Goal: Answer question/provide support

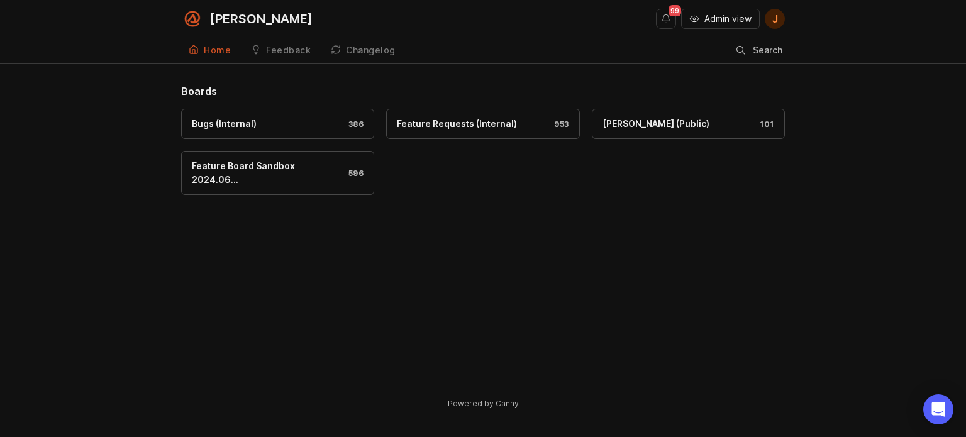
click at [729, 19] on span "Admin view" at bounding box center [727, 19] width 47 height 13
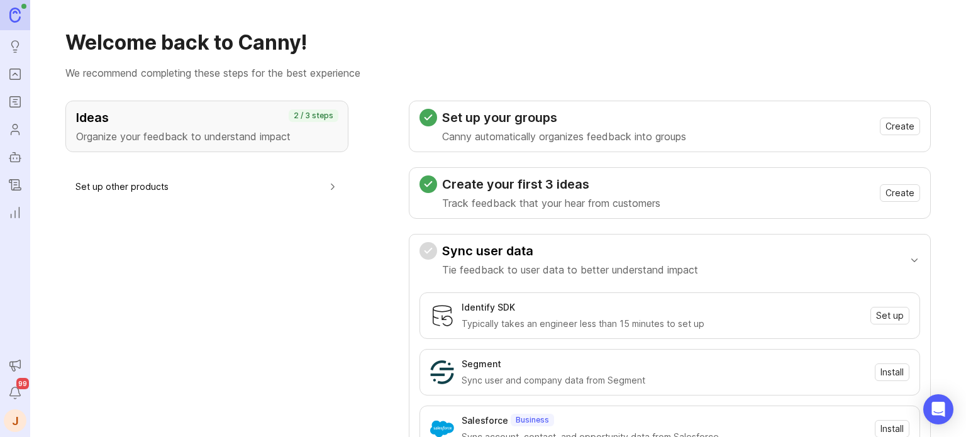
click at [7, 67] on link "Portal" at bounding box center [15, 74] width 23 height 23
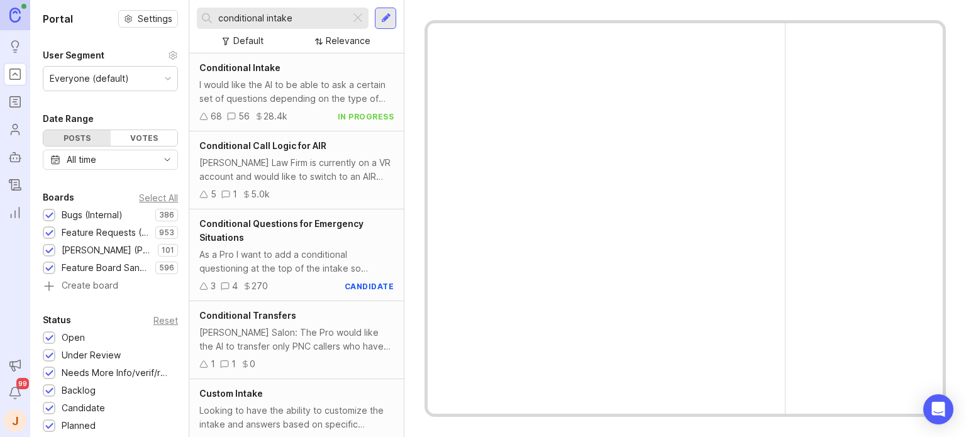
click at [270, 25] on div "conditional intake" at bounding box center [273, 18] width 153 height 21
click at [322, 19] on input "conditional intake" at bounding box center [281, 18] width 127 height 14
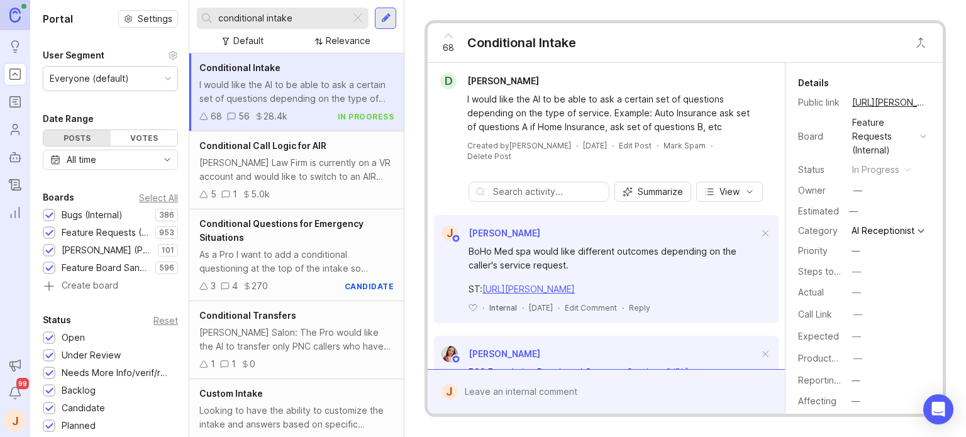
click at [322, 19] on input "conditional intake" at bounding box center [281, 18] width 127 height 14
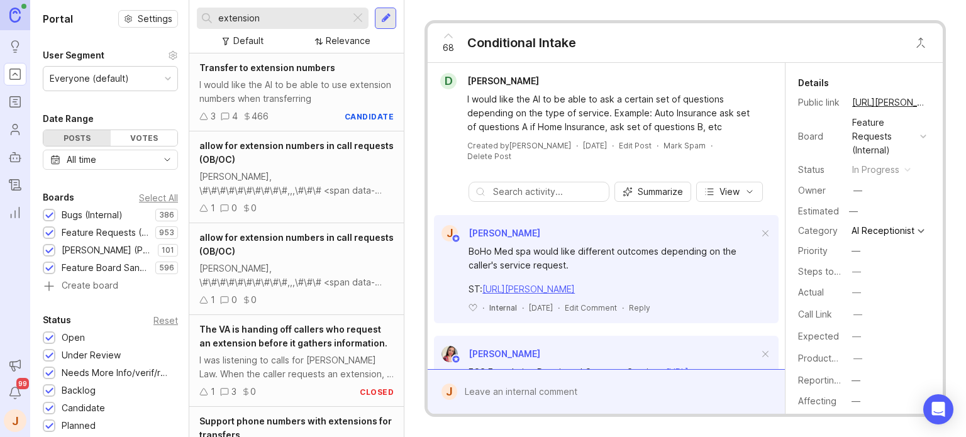
type input "extension"
click at [302, 82] on div "I would like the AI to be able to use extension numbers when transferring" at bounding box center [296, 92] width 194 height 28
